Goal: Transaction & Acquisition: Purchase product/service

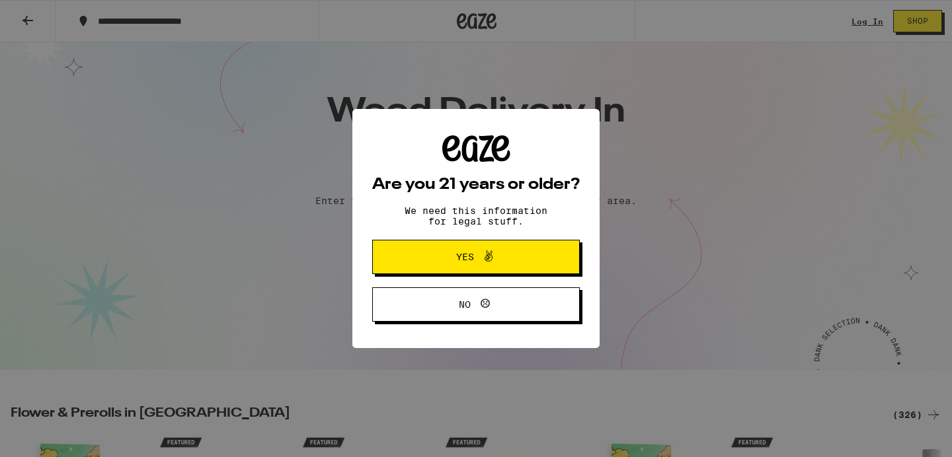
click at [424, 268] on button "Yes" at bounding box center [476, 257] width 208 height 34
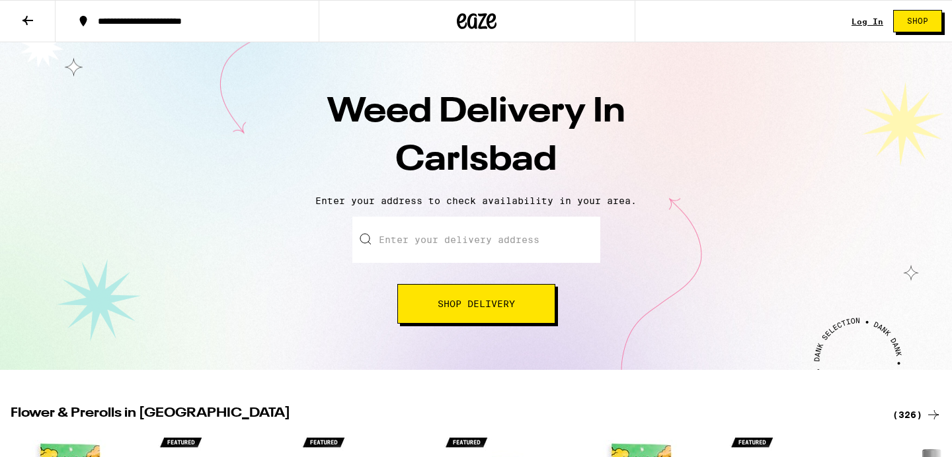
click at [563, 237] on input "Enter your delivery address" at bounding box center [476, 240] width 248 height 46
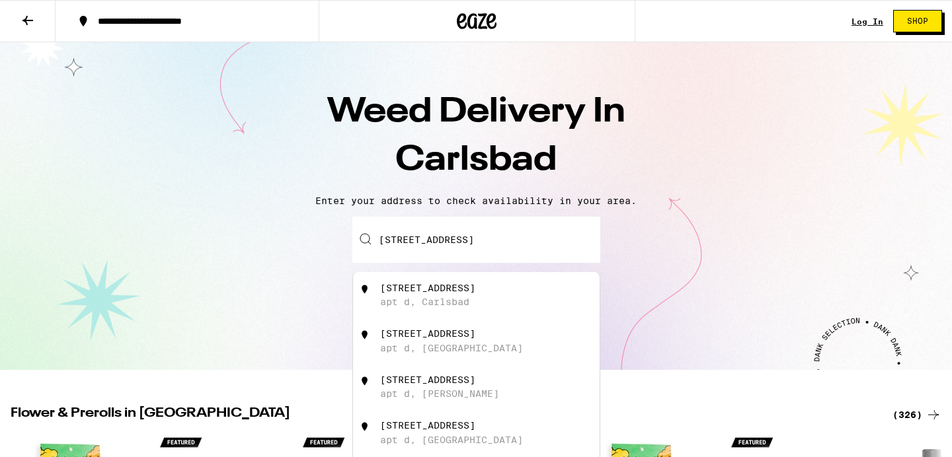
click at [473, 286] on div "[STREET_ADDRESS]" at bounding box center [427, 288] width 95 height 11
type input "[STREET_ADDRESS]"
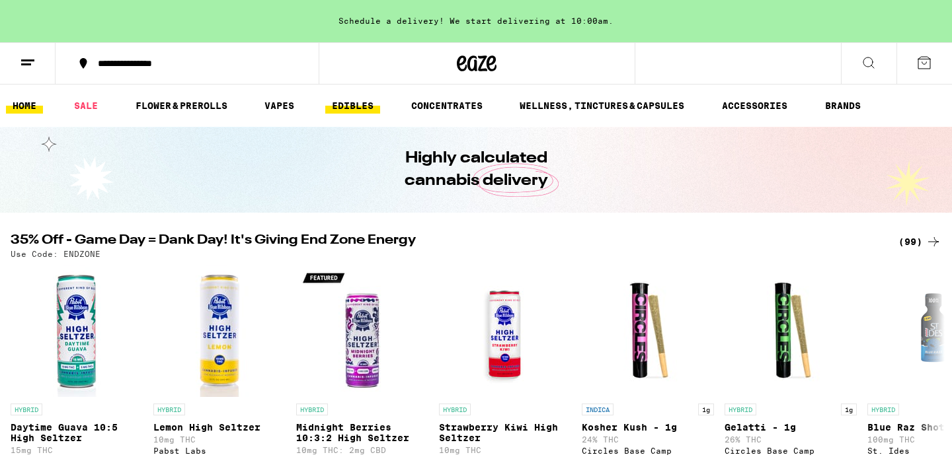
click at [350, 106] on link "EDIBLES" at bounding box center [352, 106] width 55 height 16
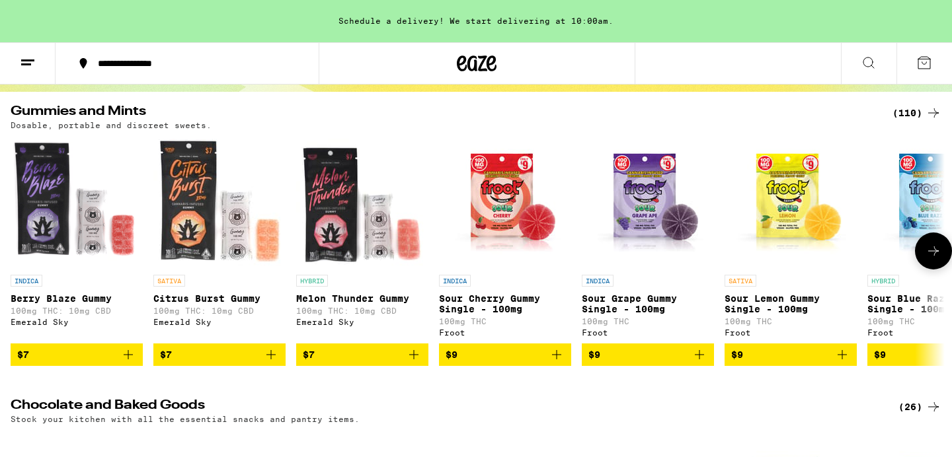
scroll to position [118, 0]
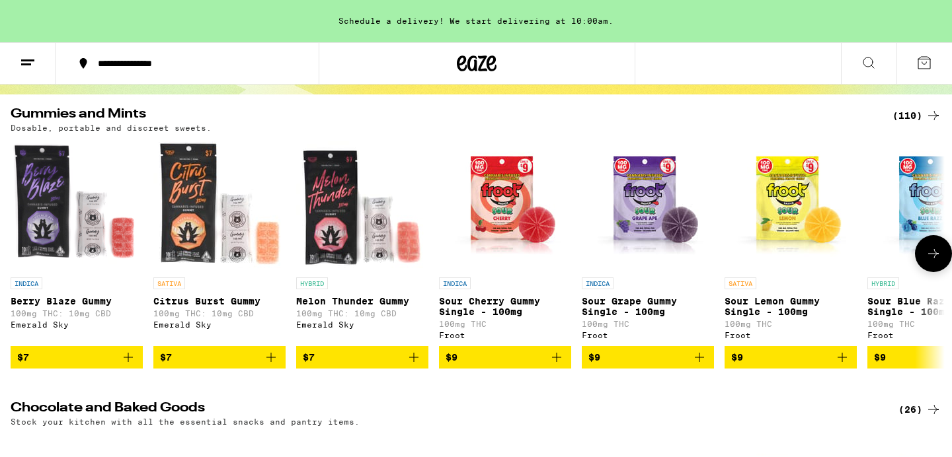
click at [939, 251] on icon at bounding box center [933, 254] width 16 height 16
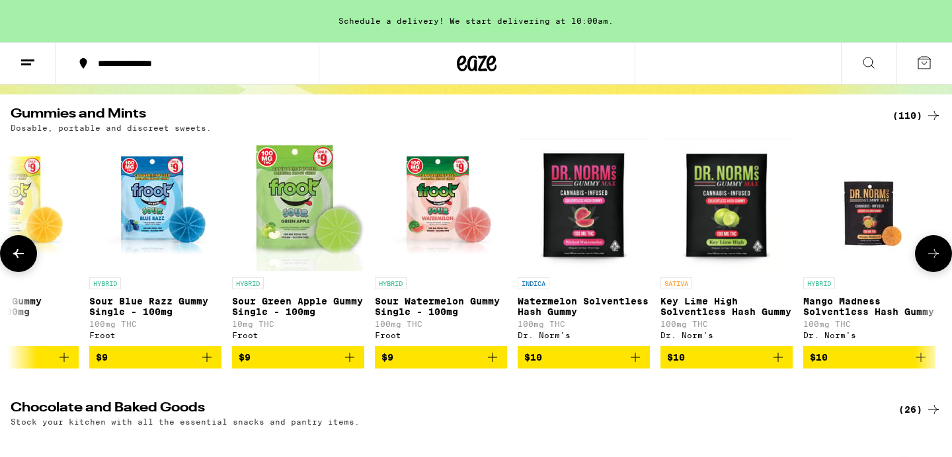
scroll to position [0, 787]
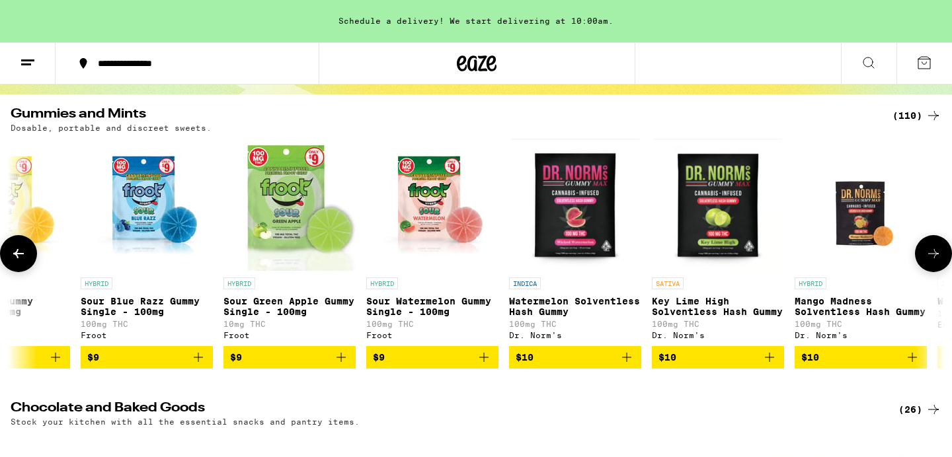
click at [939, 251] on icon at bounding box center [933, 254] width 16 height 16
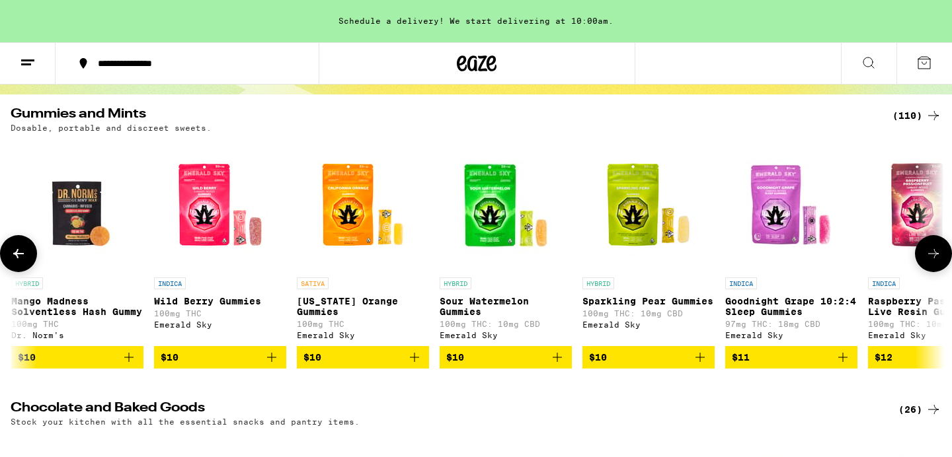
scroll to position [0, 1573]
